Goal: Transaction & Acquisition: Download file/media

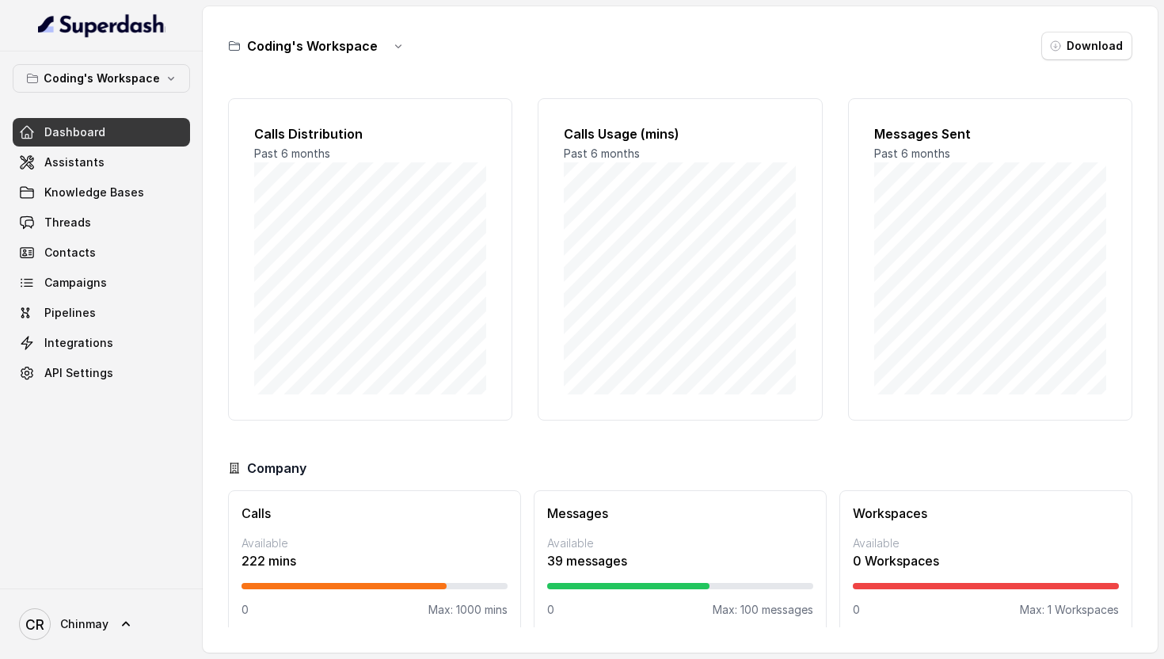
scroll to position [15, 0]
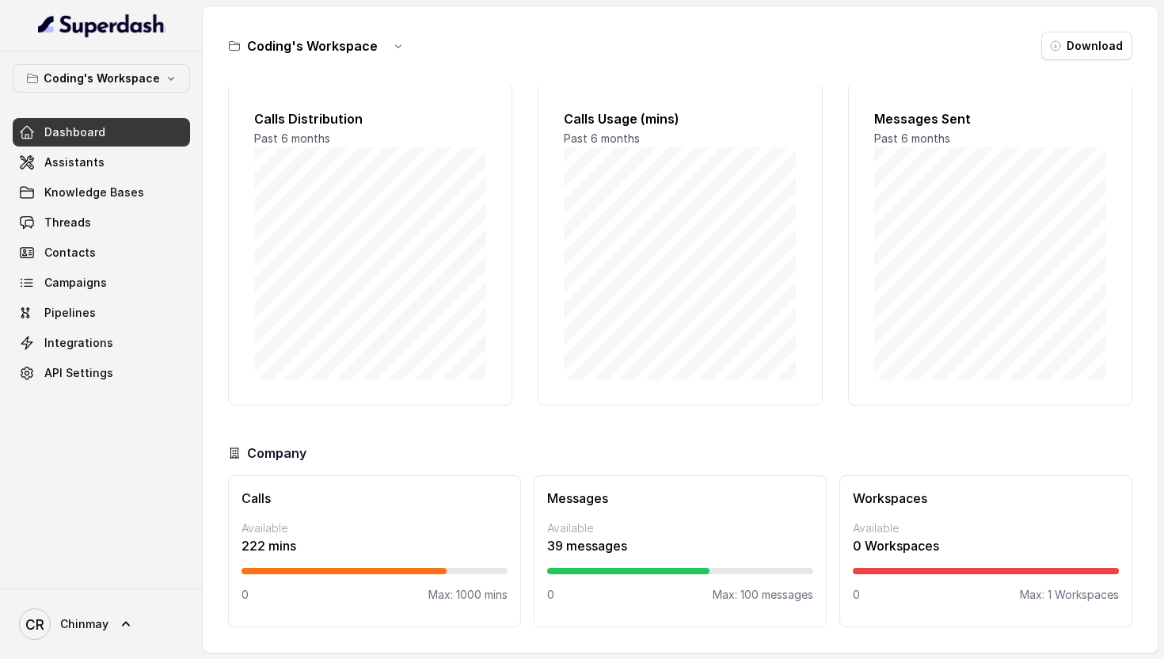
click at [344, 51] on h3 "Coding's Workspace" at bounding box center [312, 45] width 131 height 19
click at [399, 51] on icon "button" at bounding box center [398, 46] width 13 height 13
click at [496, 34] on div "Coding's Workspace Download" at bounding box center [680, 46] width 904 height 28
click at [112, 224] on link "Threads" at bounding box center [101, 222] width 177 height 28
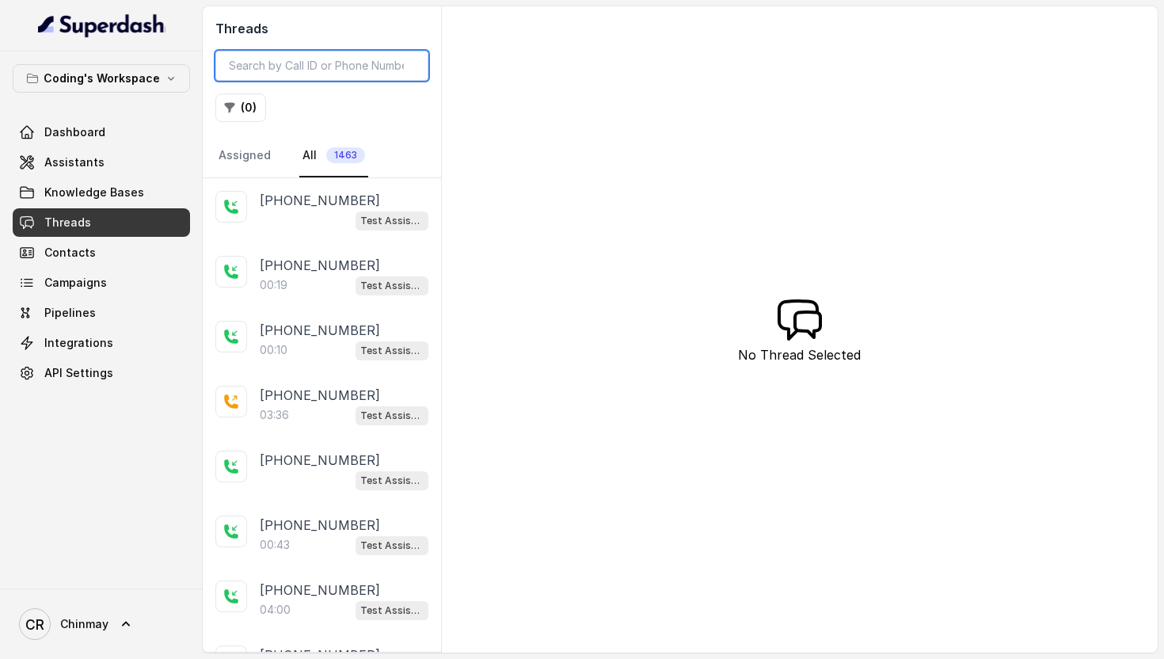
click at [249, 70] on input "search" at bounding box center [321, 66] width 213 height 30
paste input "919368076554"
type input "919368076554"
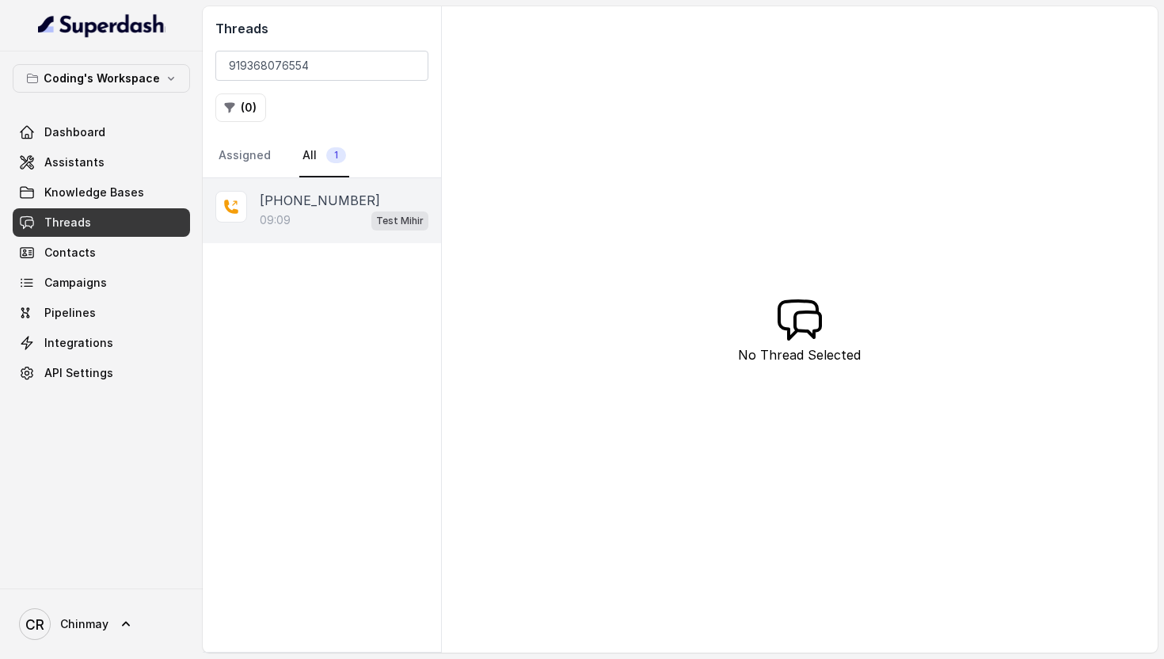
click at [308, 214] on div "09:09 Test Mihir" at bounding box center [344, 220] width 169 height 21
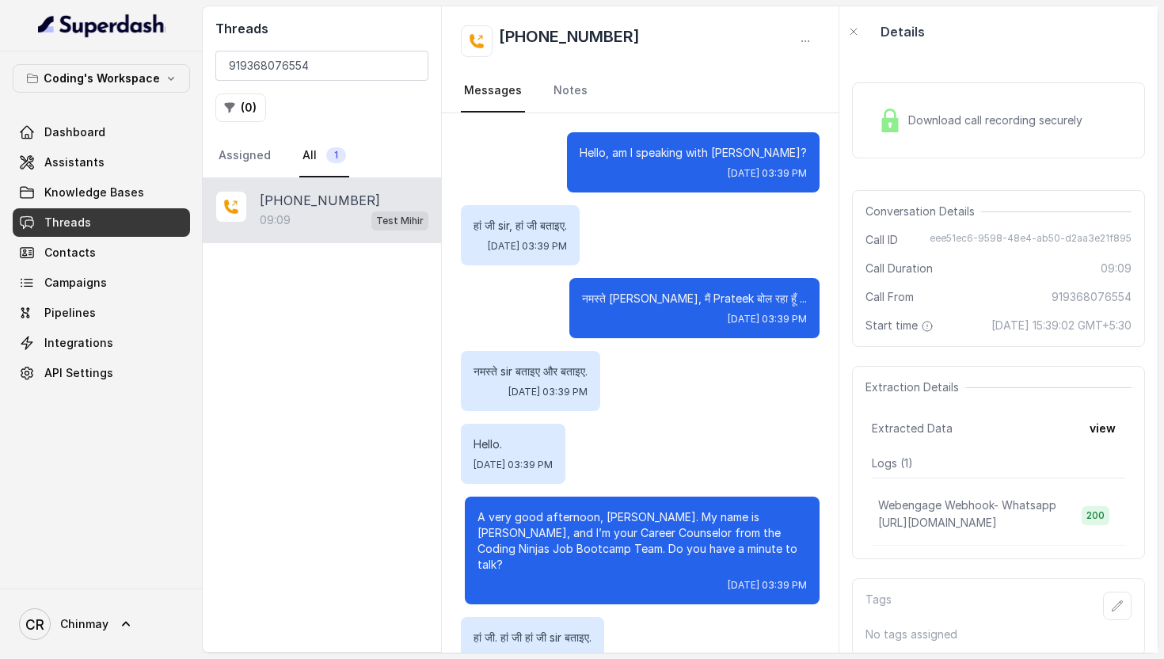
scroll to position [7044, 0]
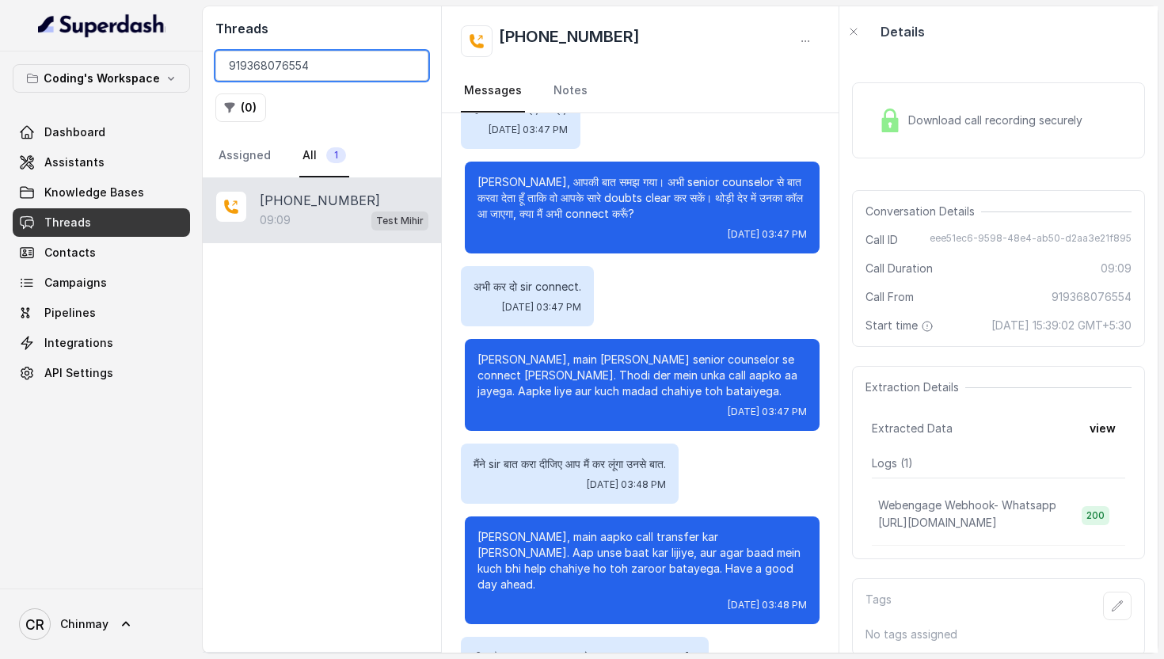
click at [408, 66] on input "919368076554" at bounding box center [321, 66] width 213 height 30
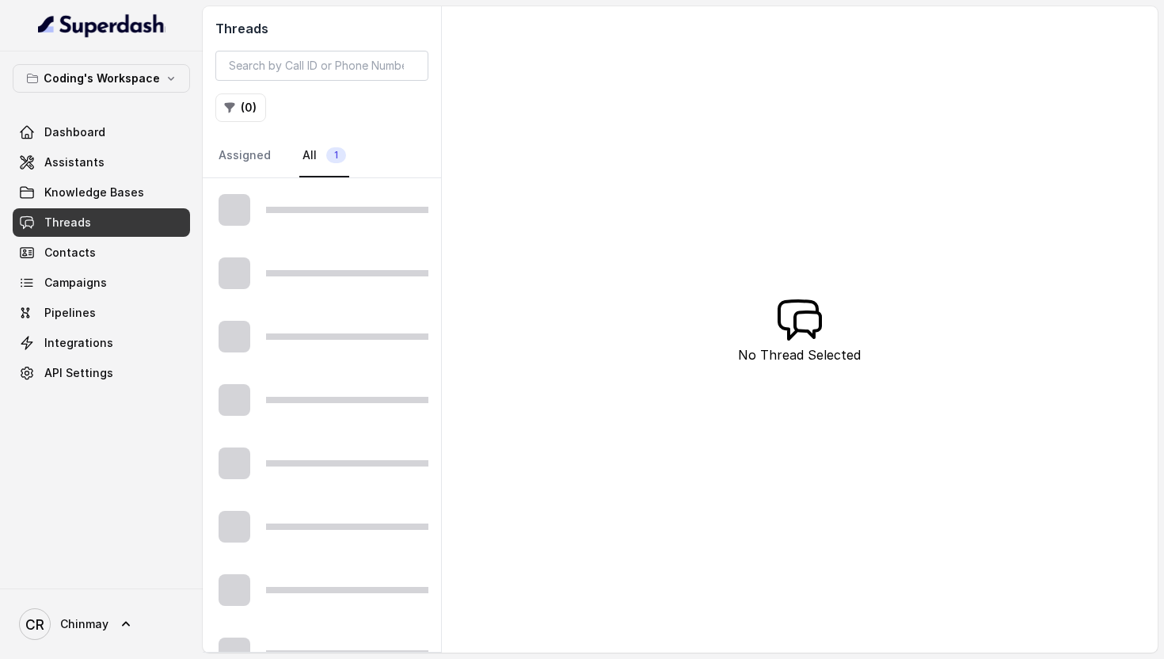
click at [926, 105] on div "Threads ( 0 ) Assigned All 1 No Thread Selected" at bounding box center [680, 329] width 955 height 646
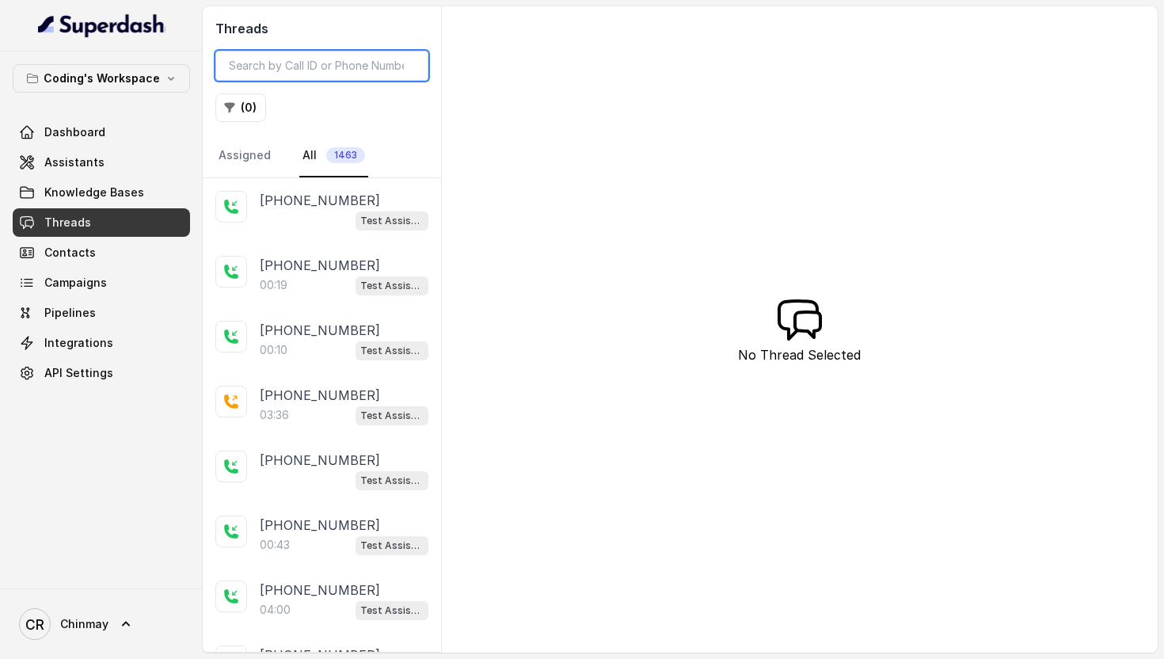
click at [335, 62] on input "search" at bounding box center [321, 66] width 213 height 30
paste input "919368076554"
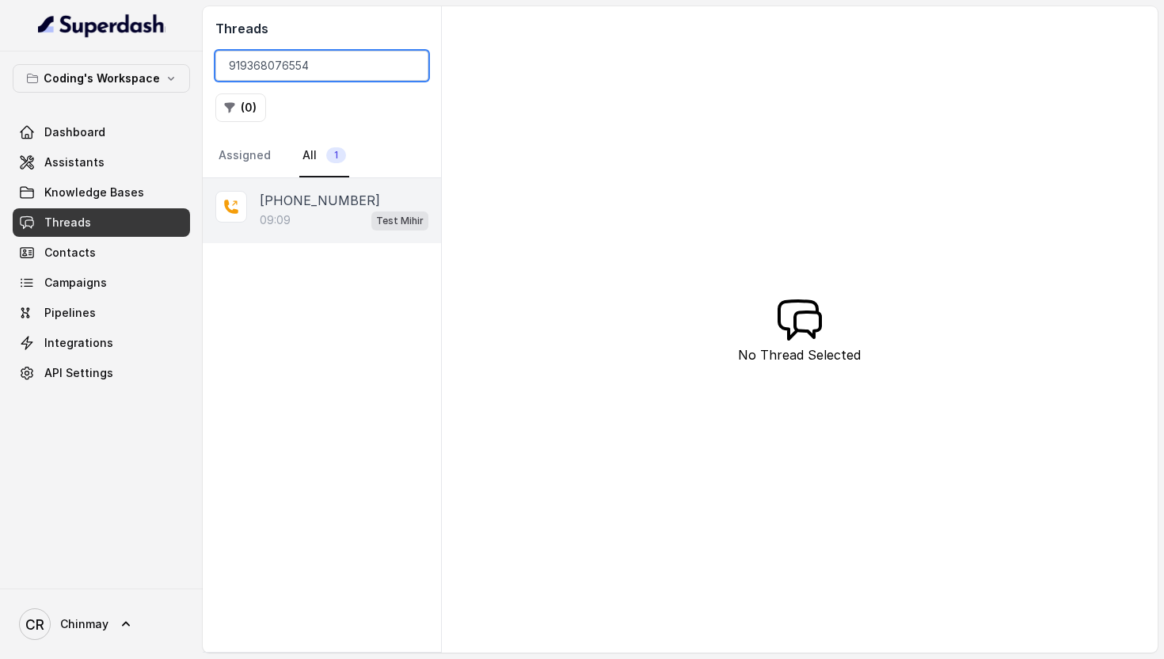
type input "919368076554"
click at [330, 212] on div "09:09 Test Mihir" at bounding box center [344, 220] width 169 height 21
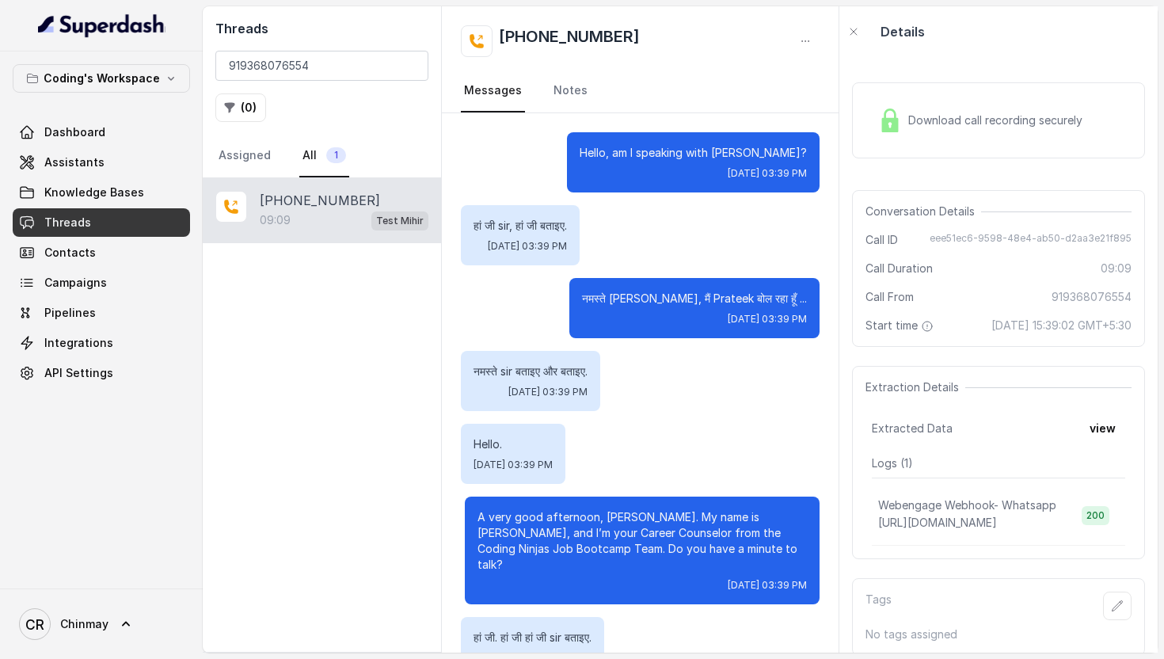
scroll to position [7044, 0]
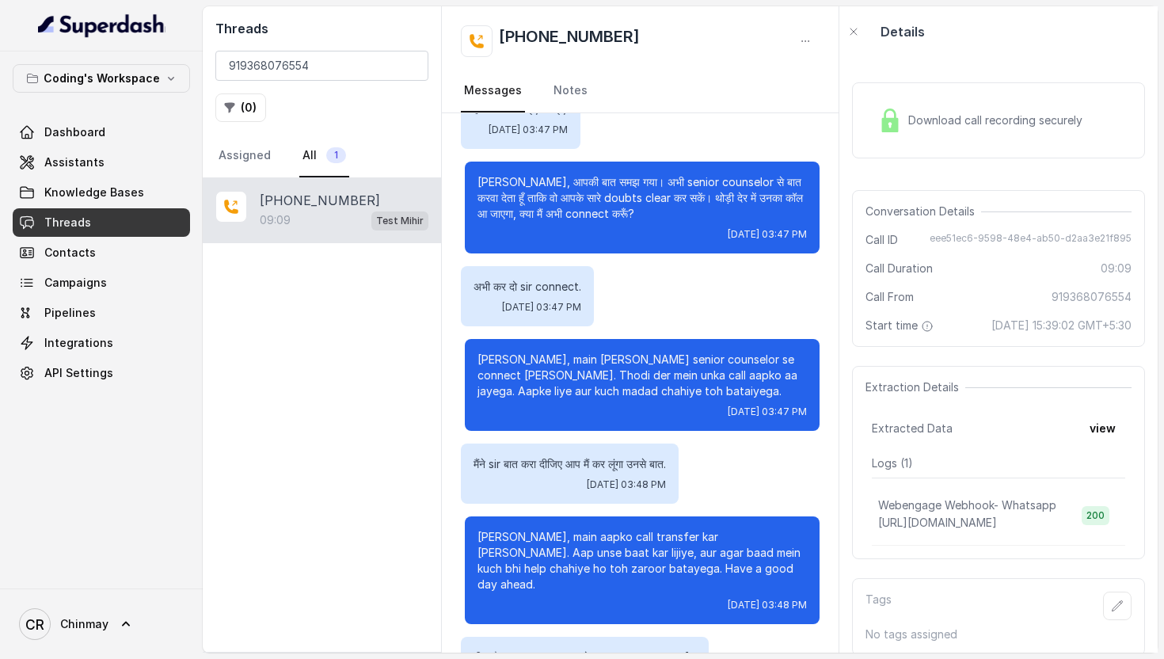
click at [962, 103] on div "Download call recording securely" at bounding box center [980, 120] width 217 height 36
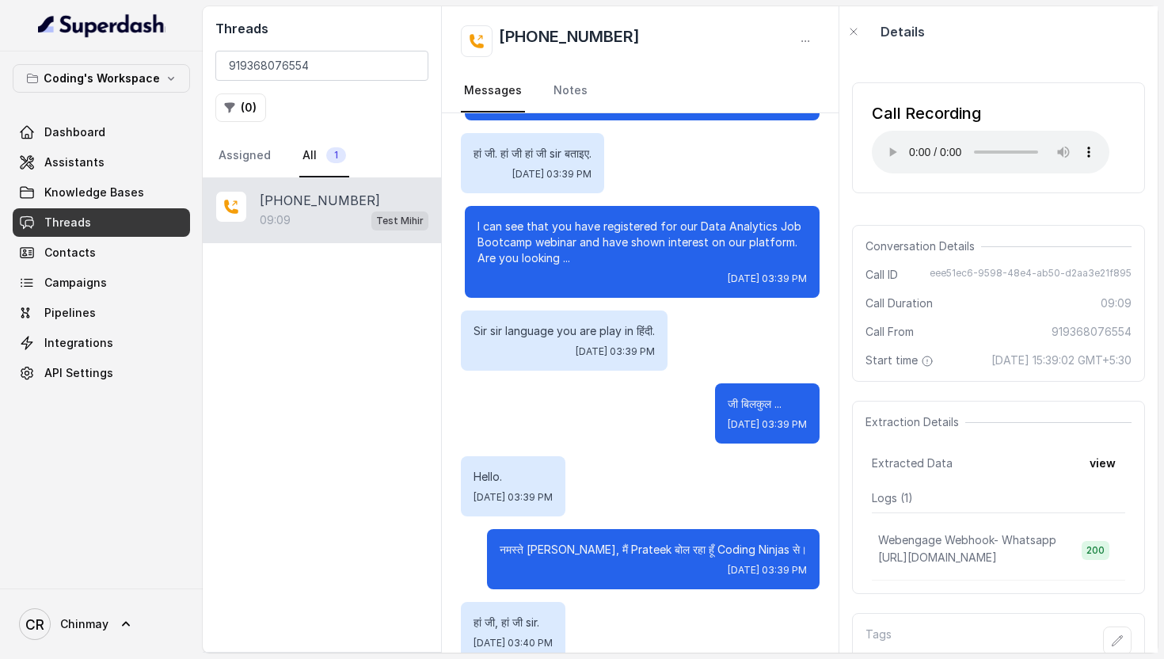
scroll to position [0, 0]
